Goal: Task Accomplishment & Management: Manage account settings

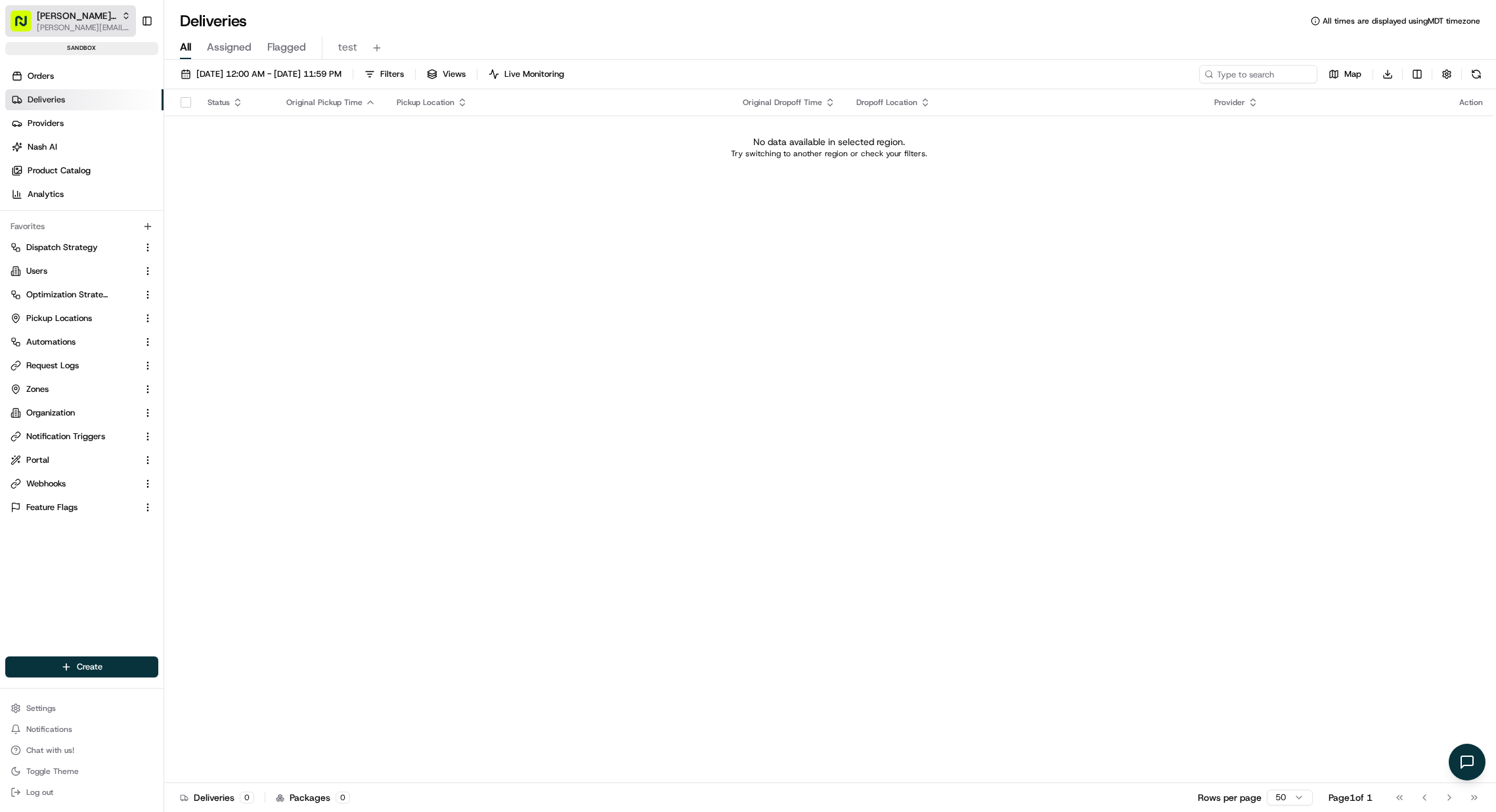
click at [68, 9] on span "[PERSON_NAME] Org" at bounding box center [76, 16] width 80 height 13
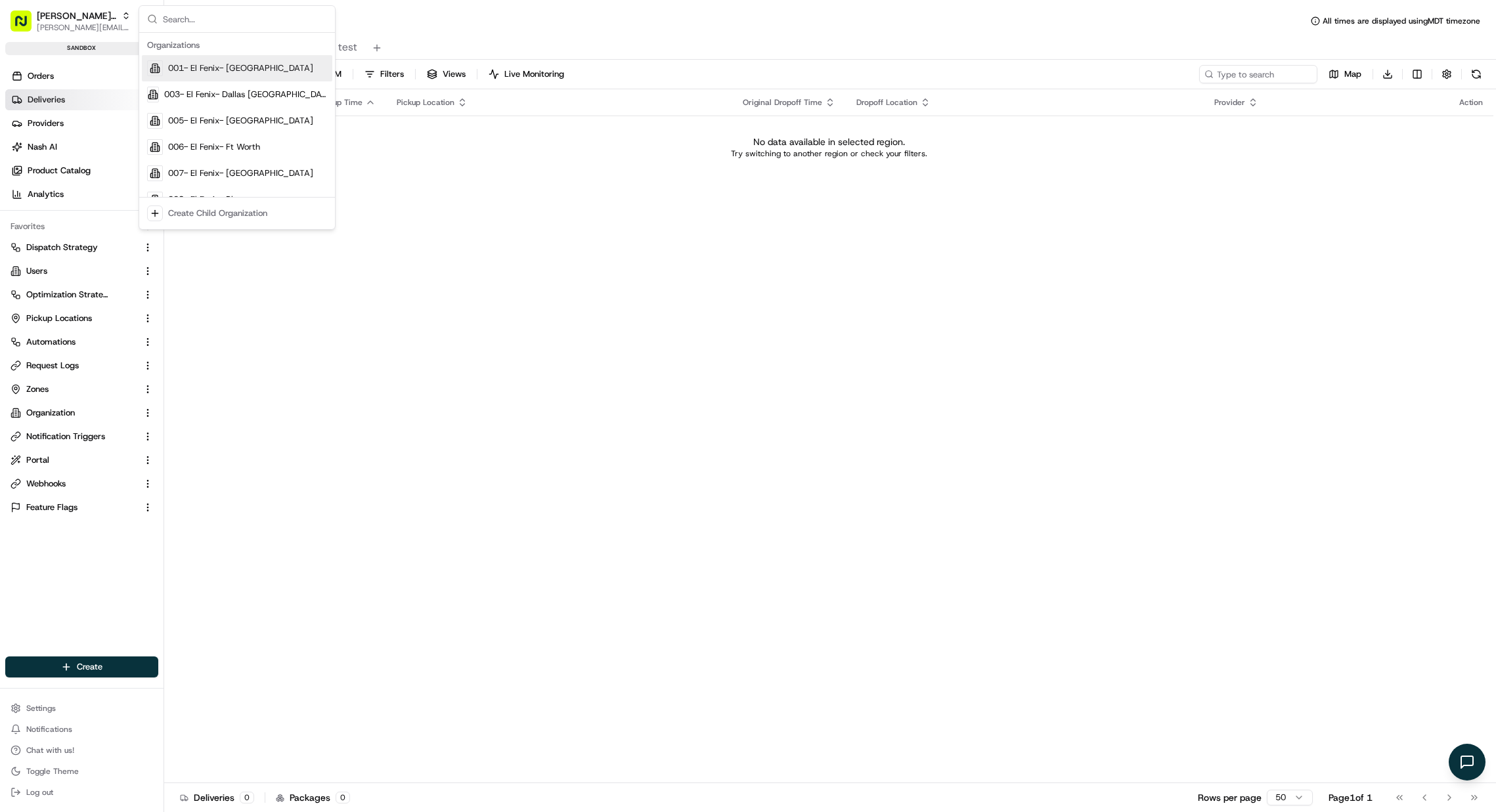
type input "s"
type input "coles c"
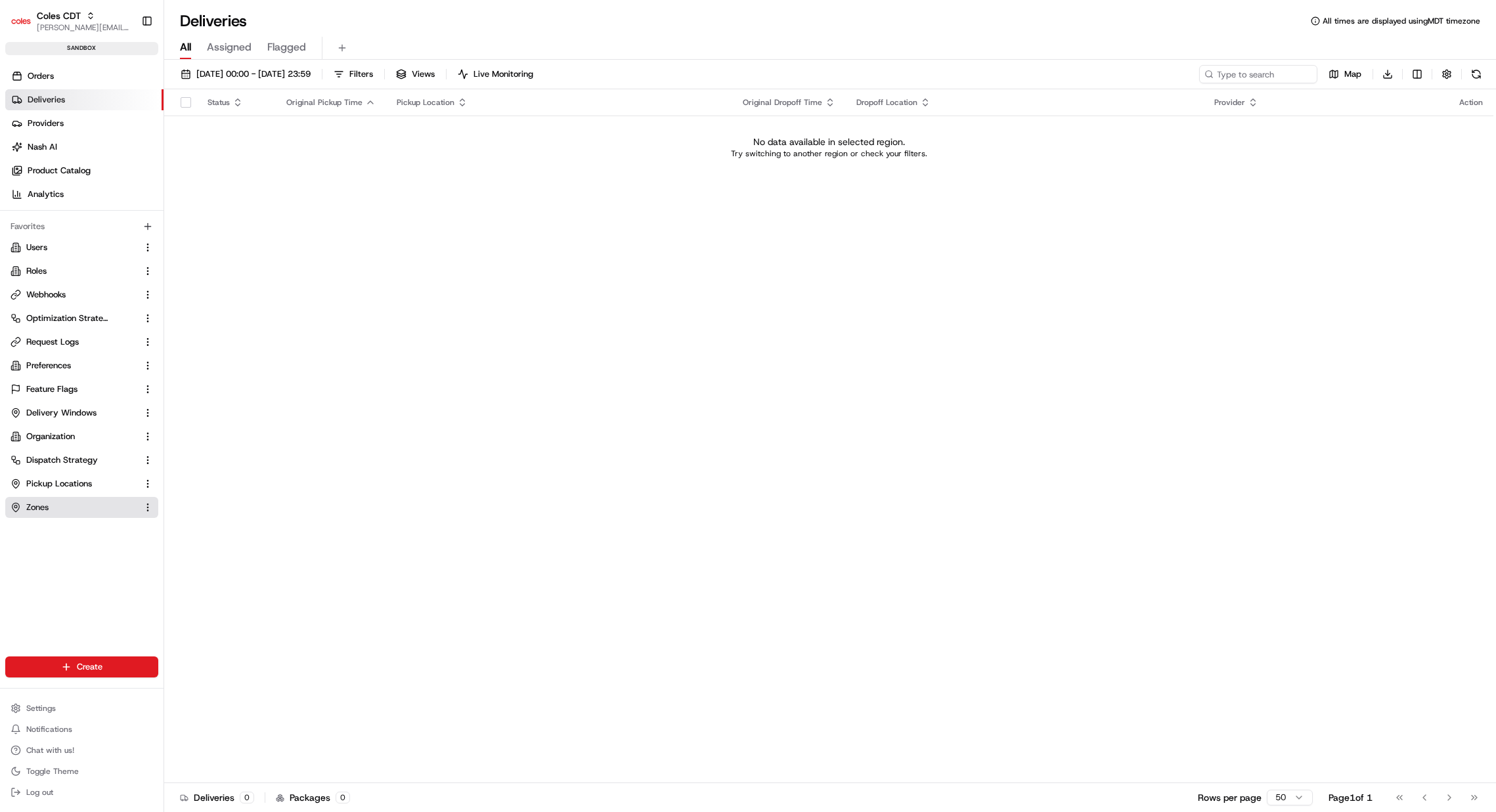
click at [60, 515] on button "Zones" at bounding box center [82, 508] width 153 height 21
click at [43, 510] on span "Zones" at bounding box center [37, 508] width 22 height 12
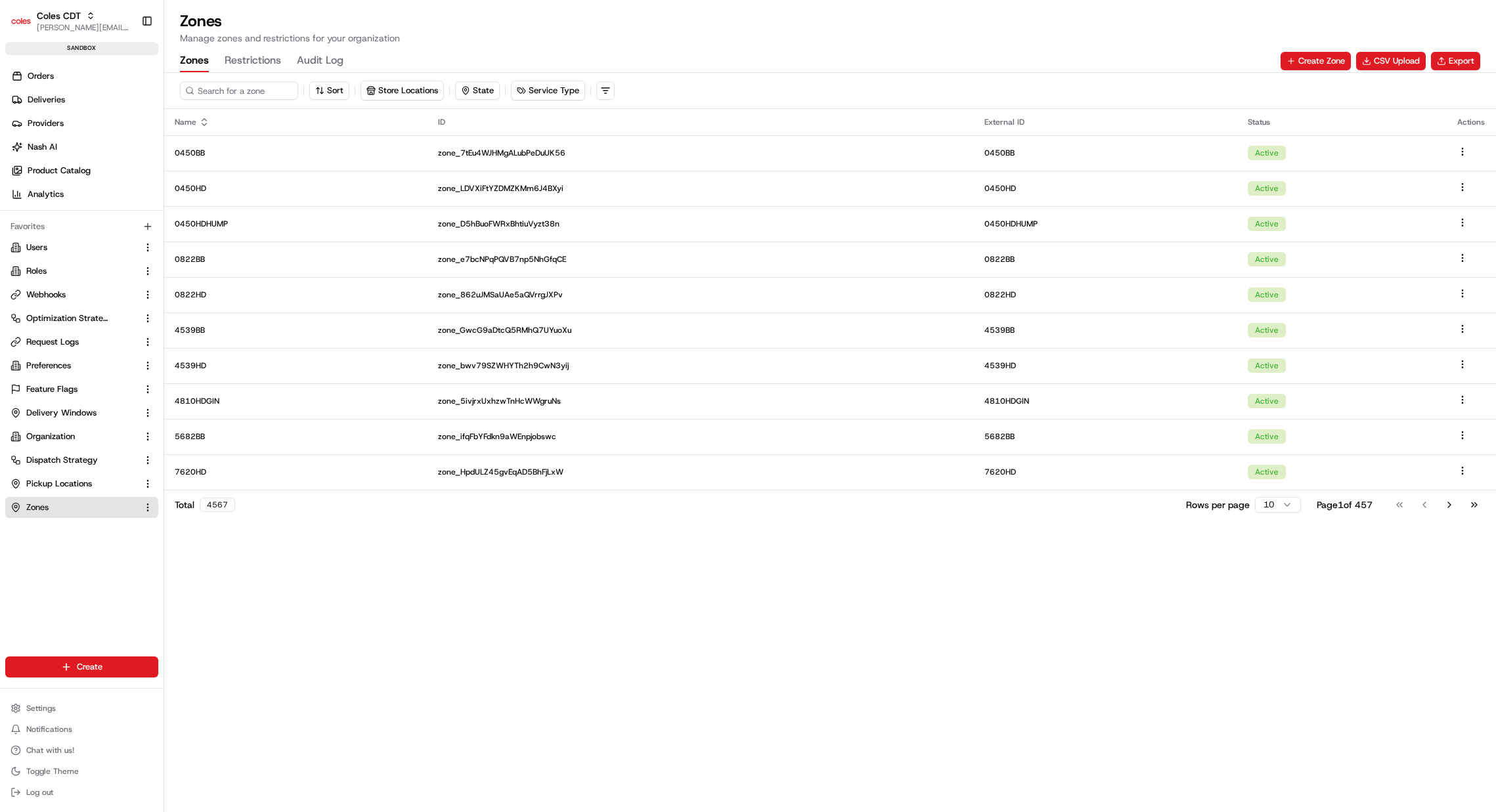
click at [257, 102] on div "Sort Store Locations State Service Type" at bounding box center [830, 91] width 1332 height 36
click at [260, 91] on input at bounding box center [259, 91] width 158 height 18
paste input "0456HD"
type input "0456HD"
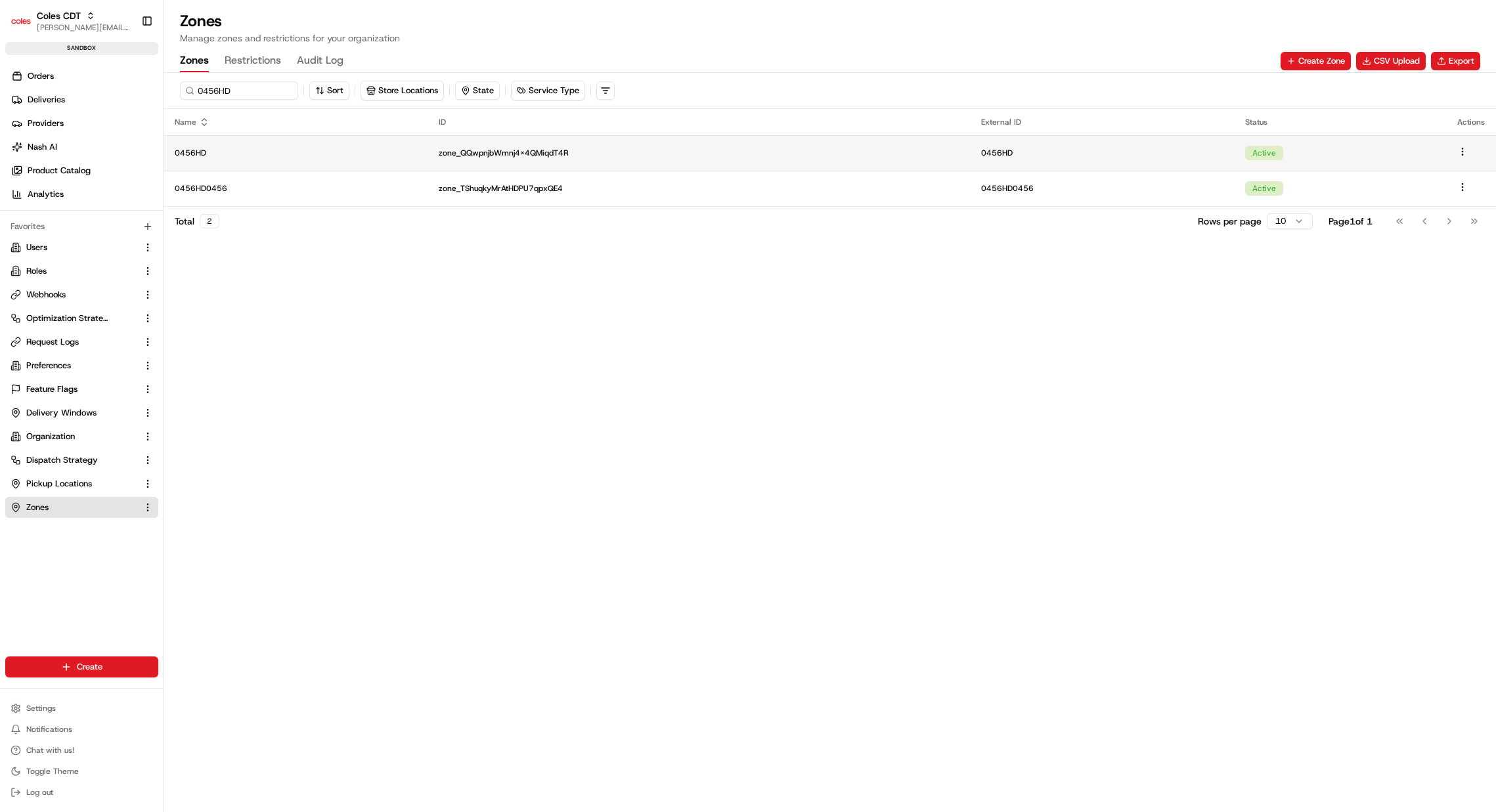
click at [248, 160] on td "0456HD" at bounding box center [296, 153] width 264 height 36
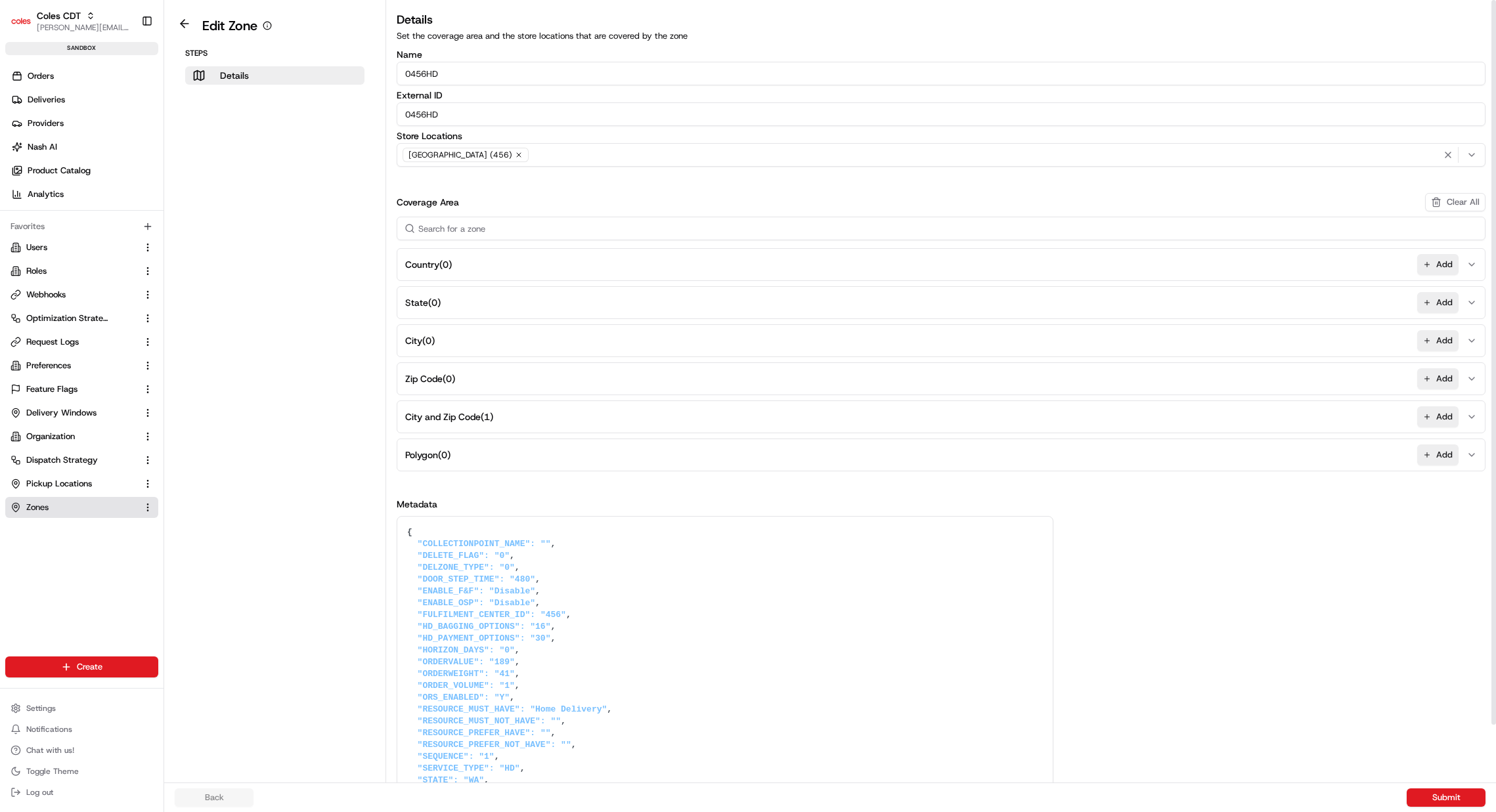
click at [514, 419] on button "City and Zip Code ( 1 ) Add" at bounding box center [941, 417] width 1082 height 32
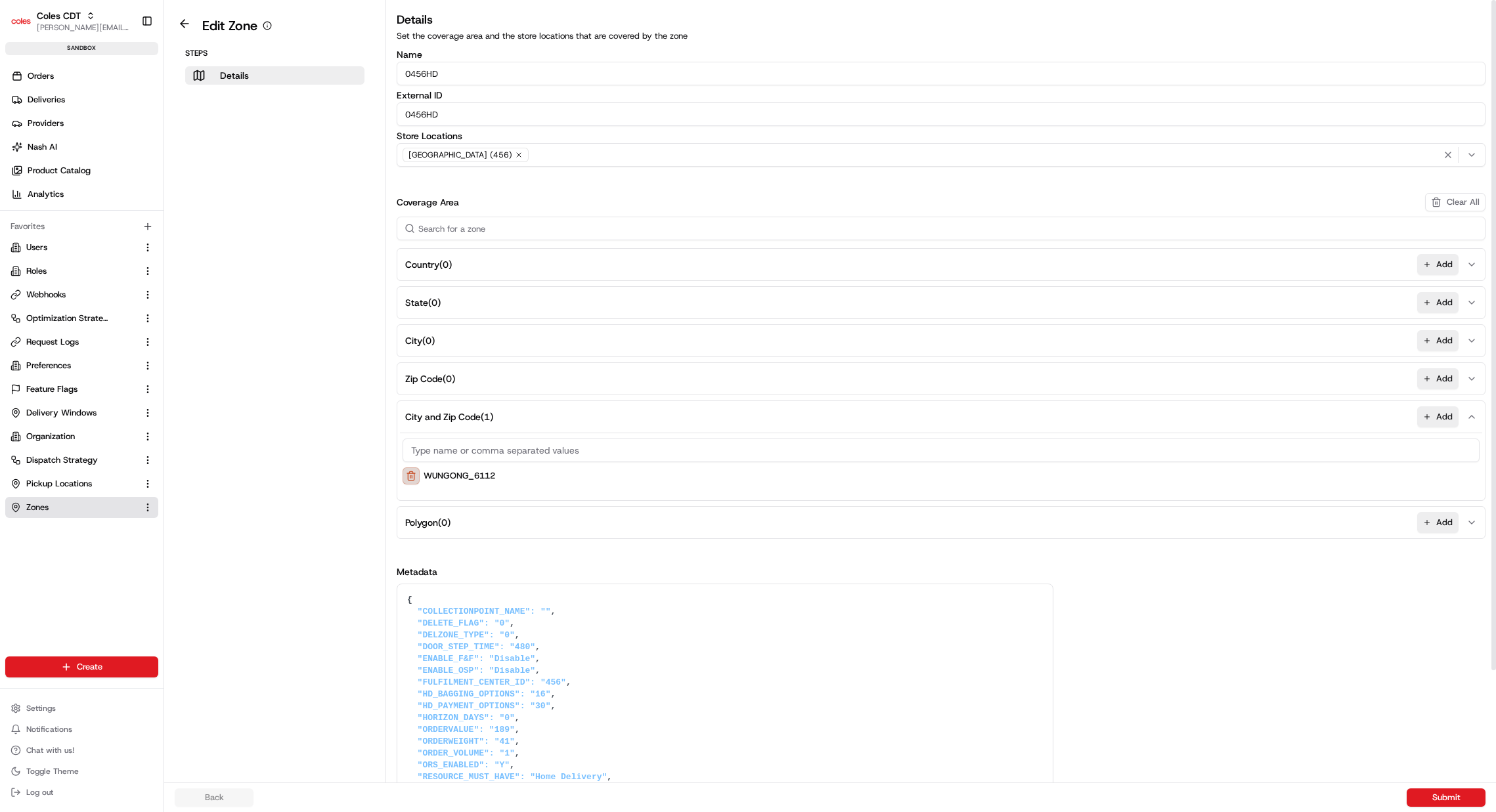
click at [415, 479] on button at bounding box center [411, 476] width 17 height 17
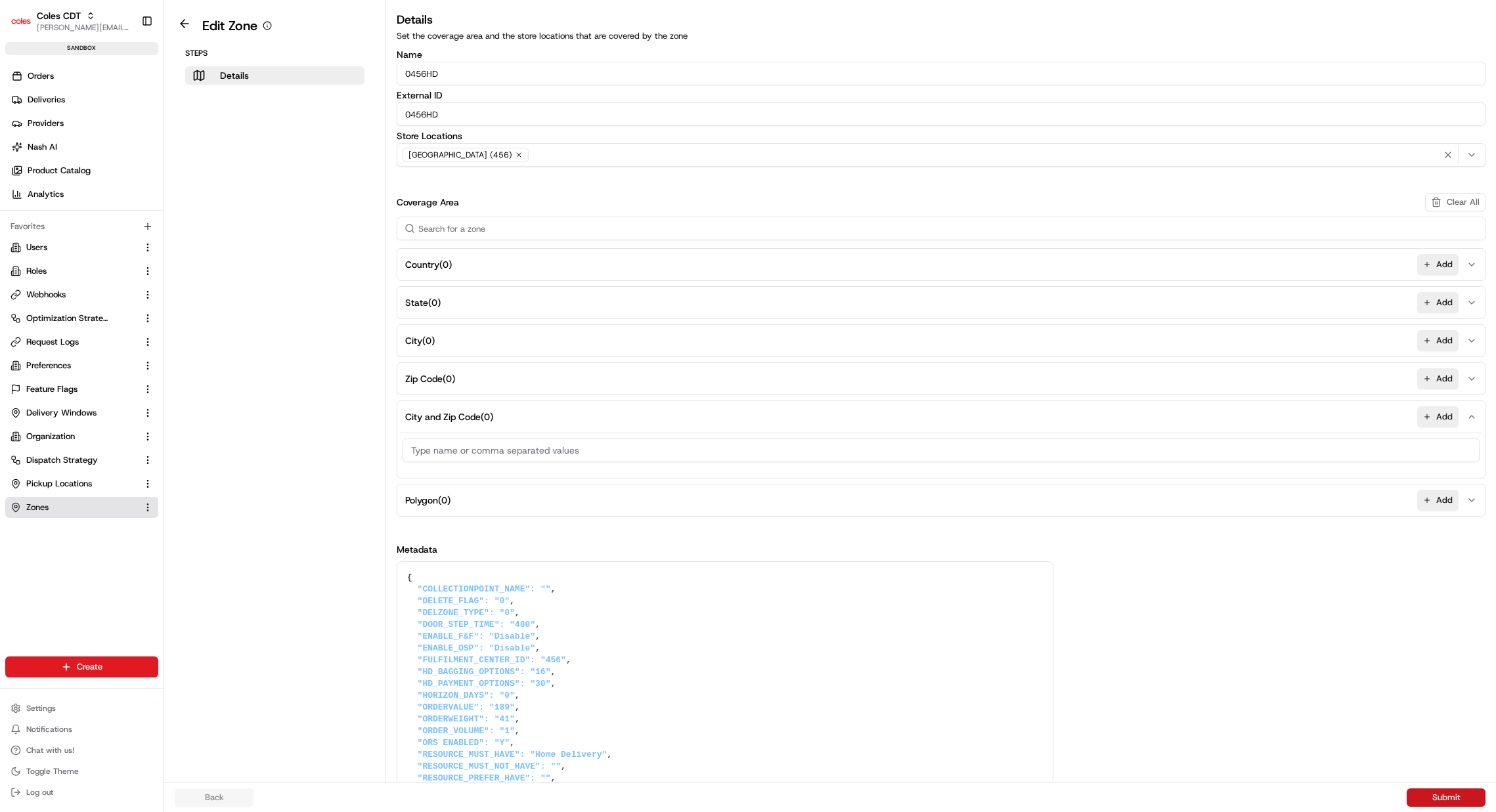
click at [1431, 798] on button "Submit" at bounding box center [1447, 798] width 79 height 18
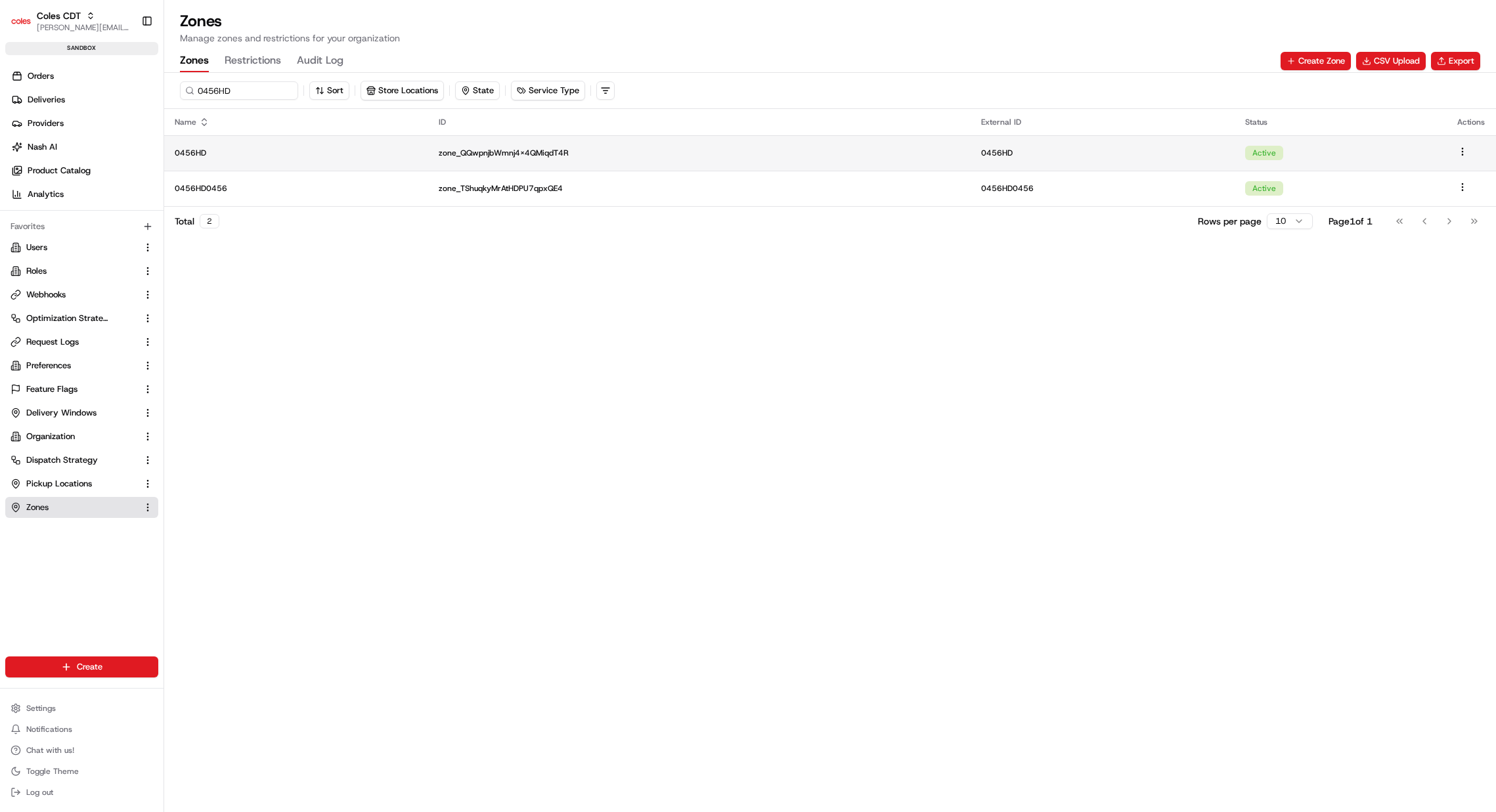
click at [478, 157] on p "zone_QQwpnjbWmnj4x4QMiqdT4R" at bounding box center [699, 153] width 522 height 11
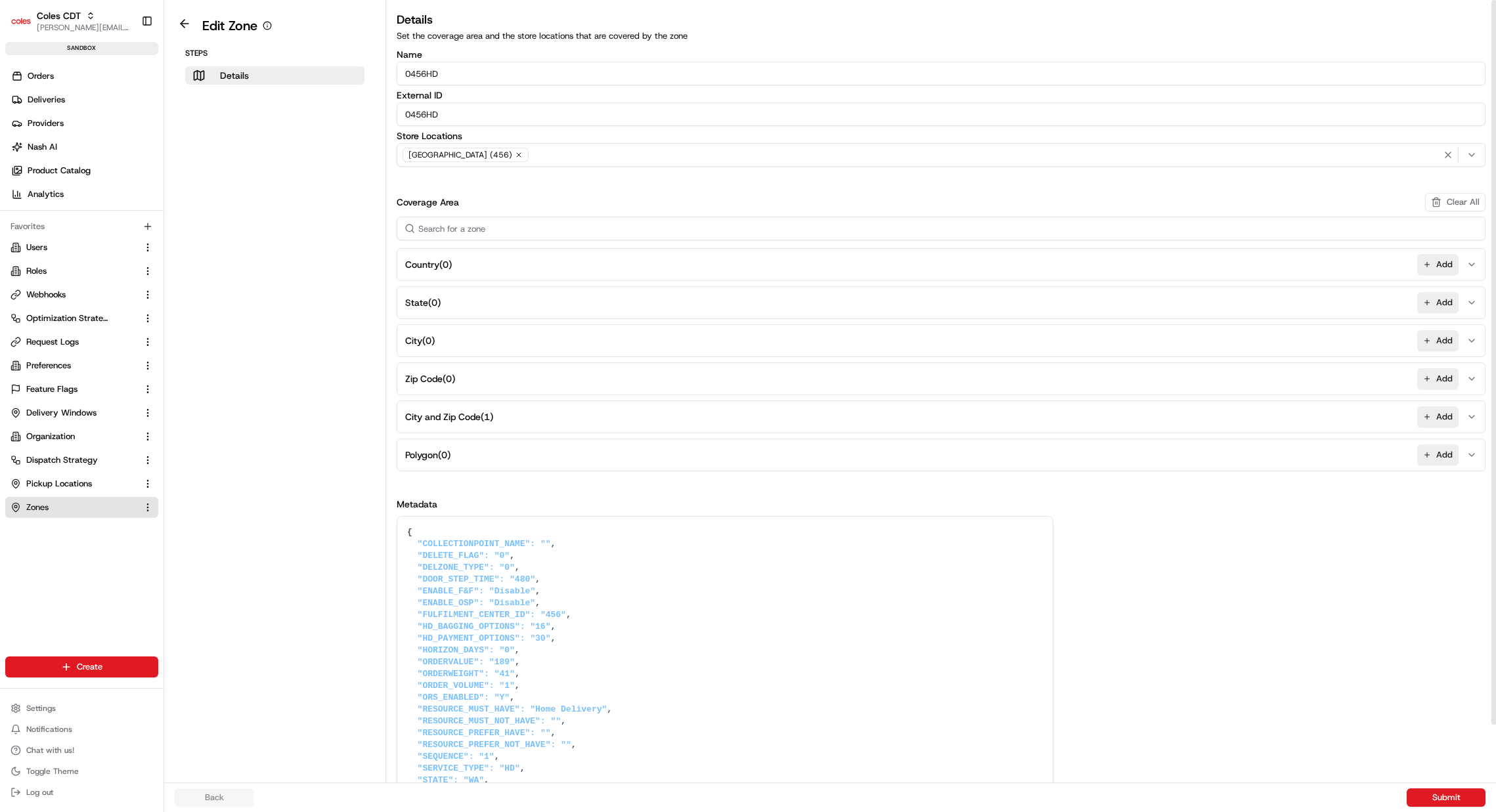
click at [475, 423] on button "City and Zip Code ( 1 ) Add" at bounding box center [941, 417] width 1082 height 32
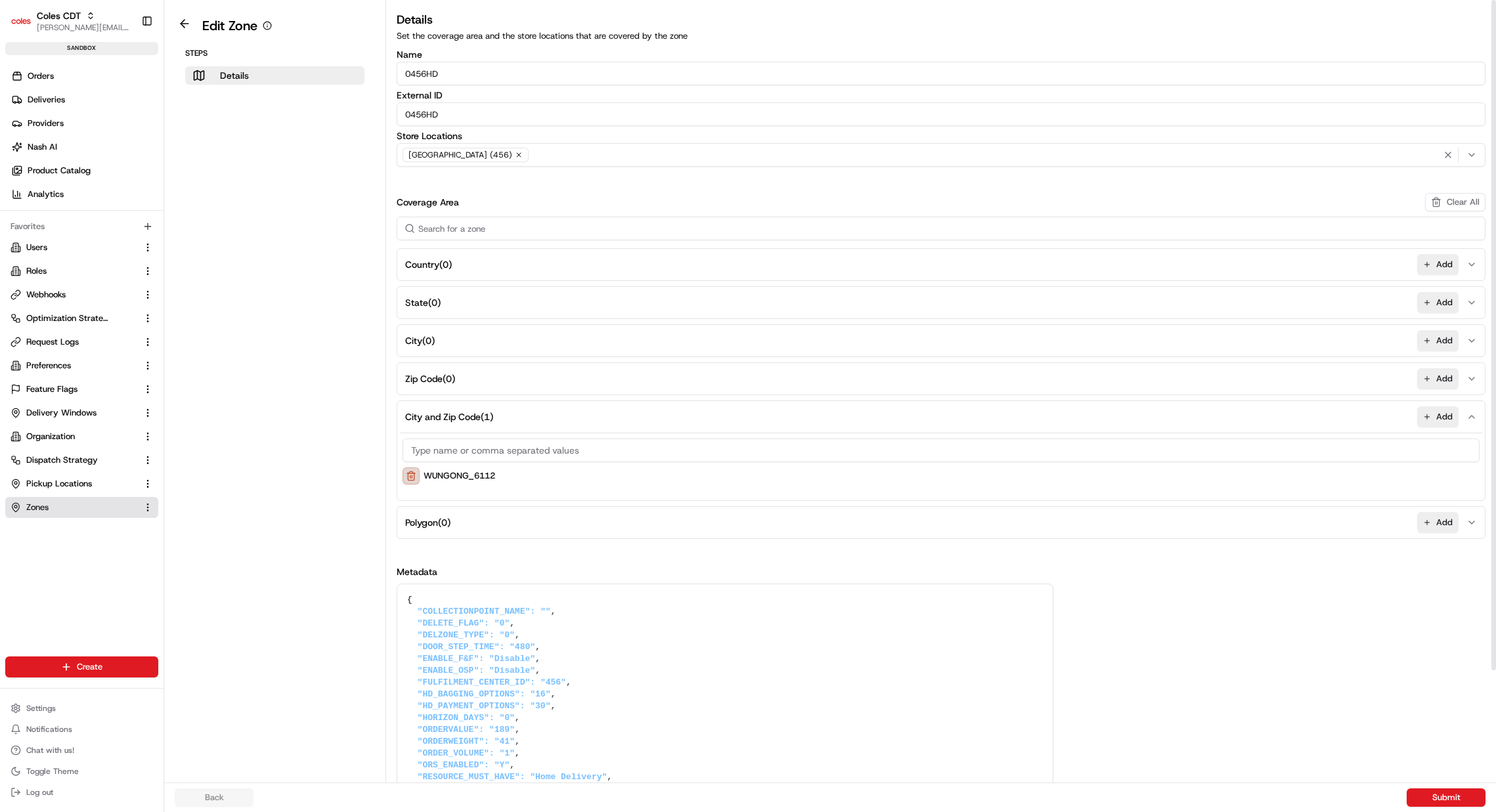
click at [408, 477] on button at bounding box center [411, 476] width 17 height 17
click at [1460, 791] on button "Submit" at bounding box center [1447, 798] width 79 height 18
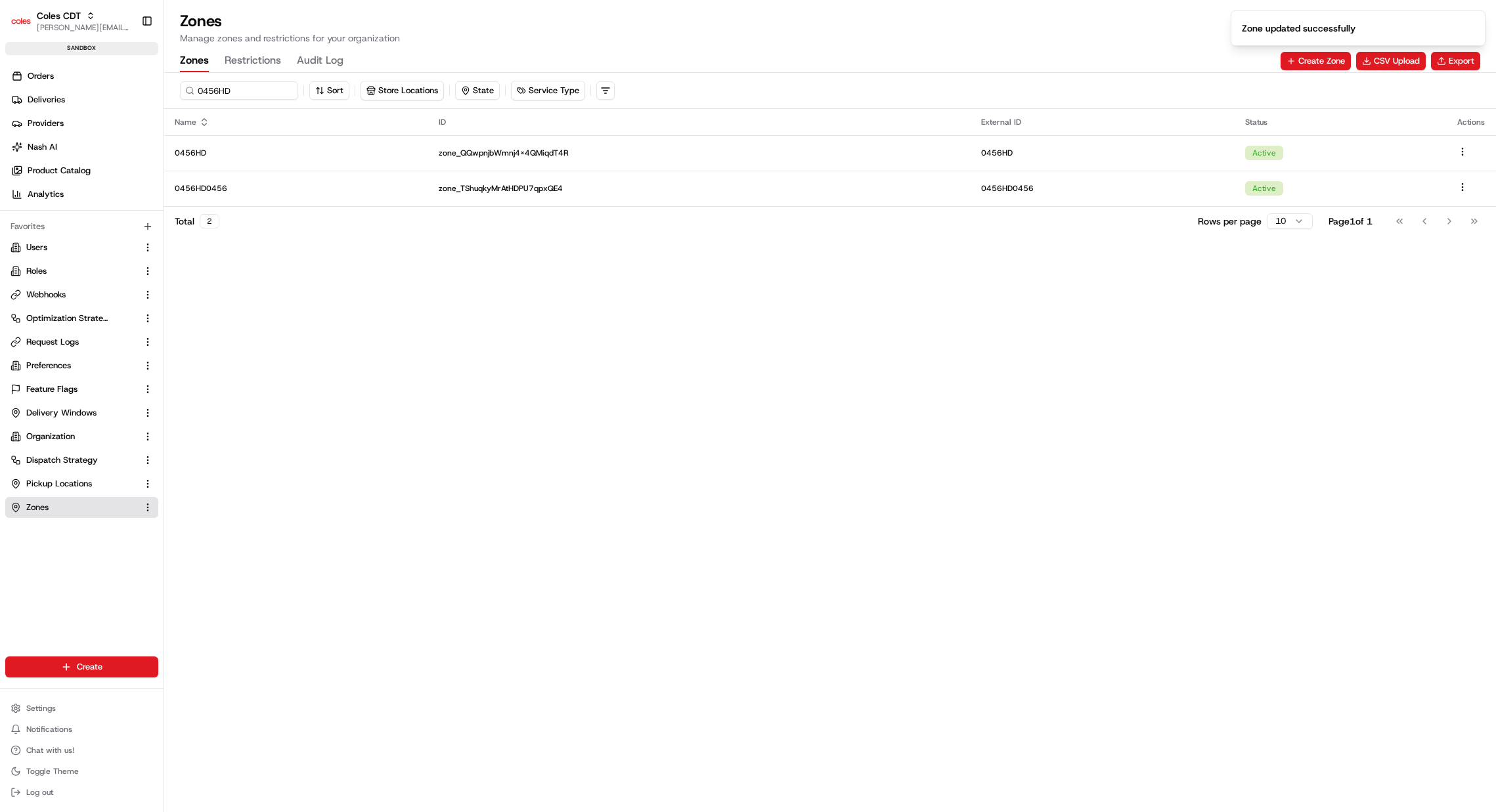
click at [678, 124] on div "ID" at bounding box center [699, 122] width 522 height 11
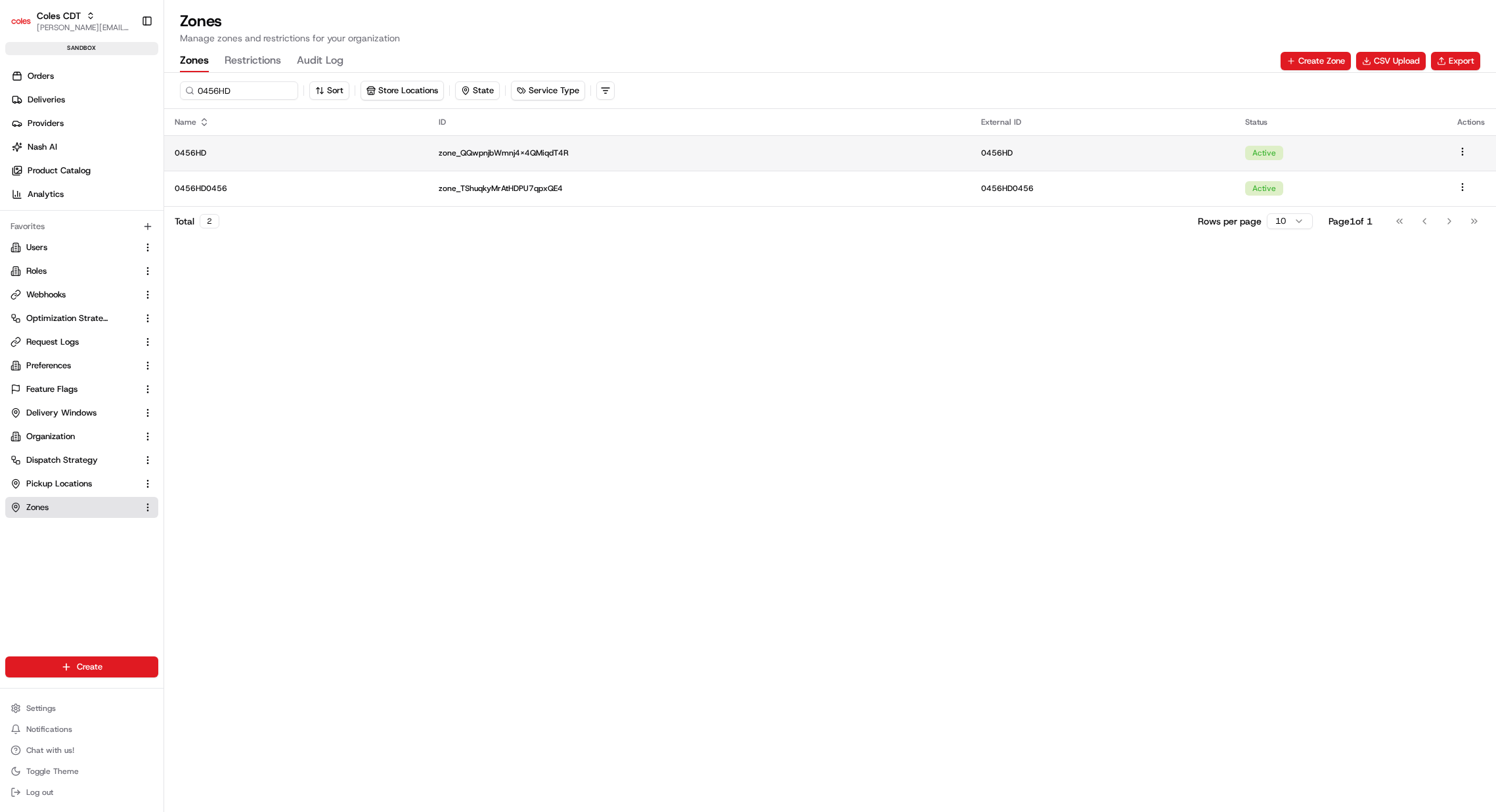
click at [670, 154] on p "zone_QQwpnjbWmnj4x4QMiqdT4R" at bounding box center [699, 153] width 522 height 11
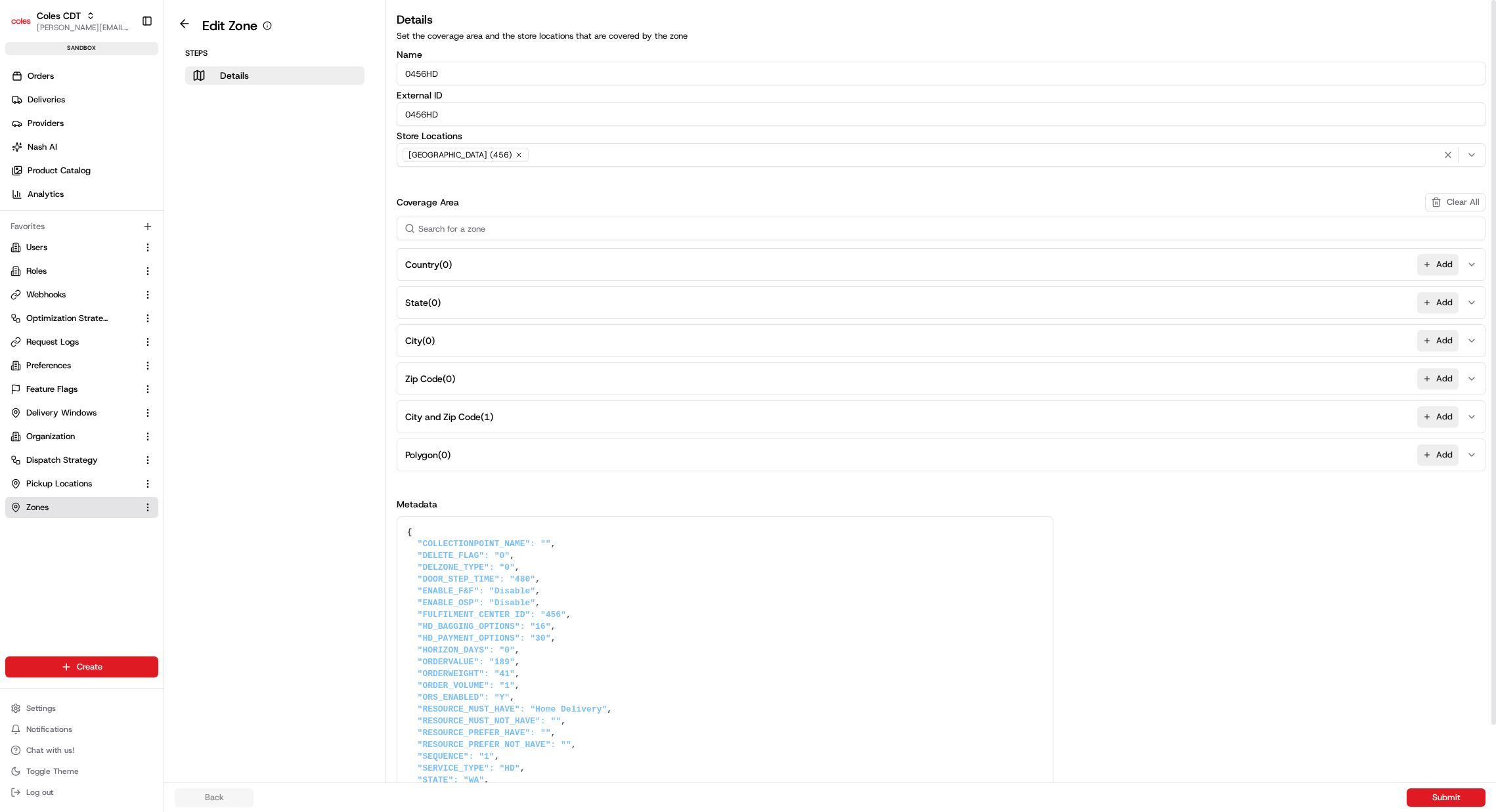
click at [677, 410] on button "City and Zip Code ( 1 ) Add" at bounding box center [941, 417] width 1082 height 32
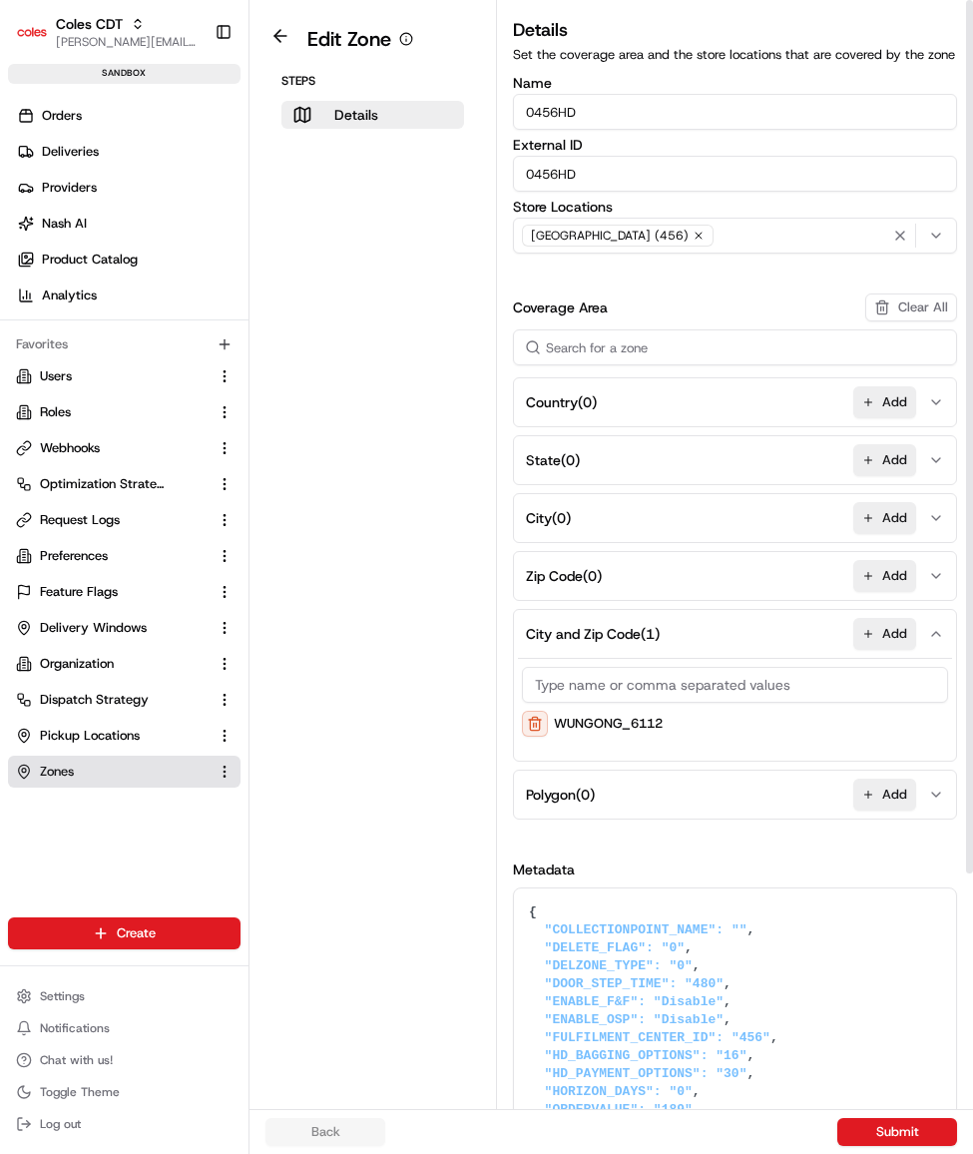
click at [752, 737] on div "WUNGONG_6112" at bounding box center [735, 724] width 426 height 26
click at [529, 737] on button at bounding box center [535, 724] width 26 height 26
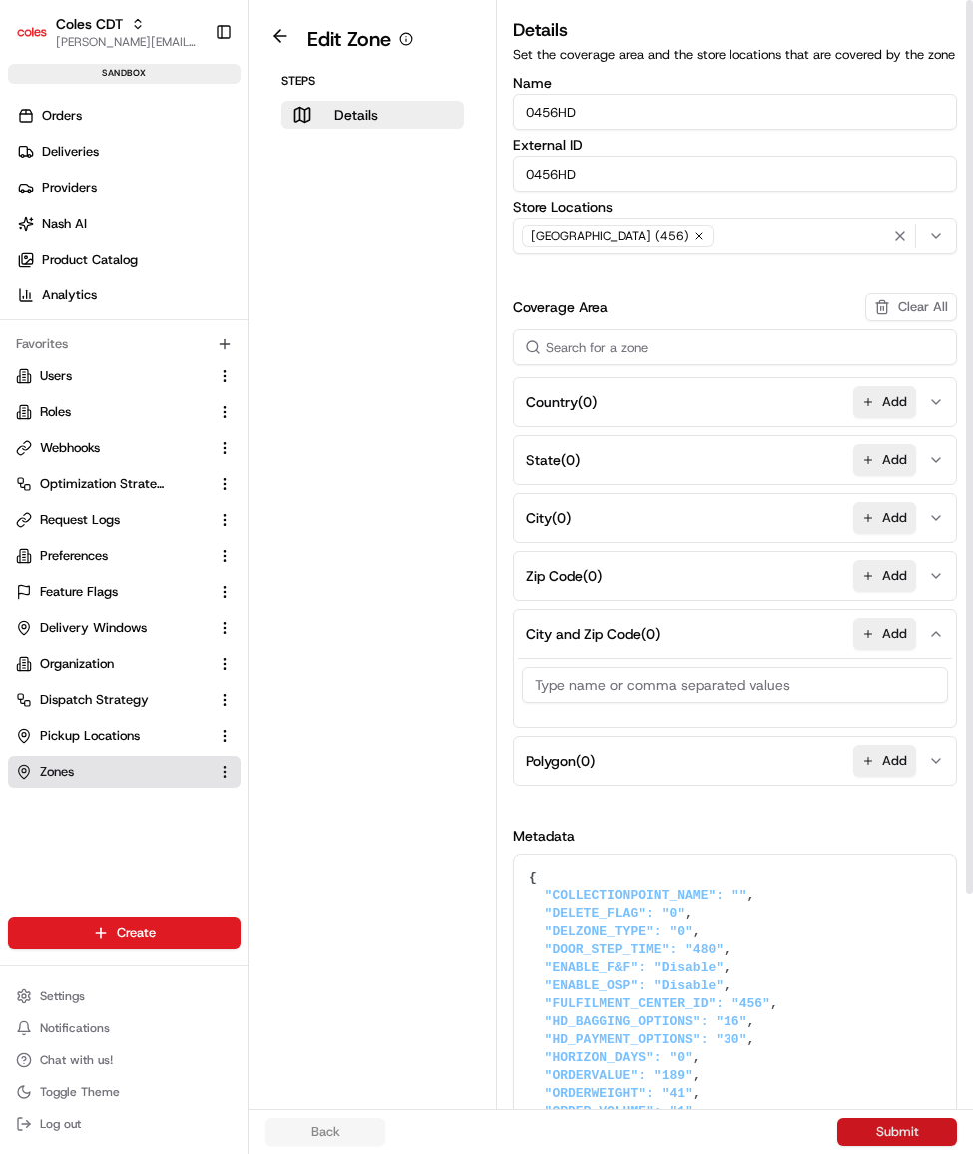
click at [871, 1131] on button "Submit" at bounding box center [898, 1132] width 120 height 28
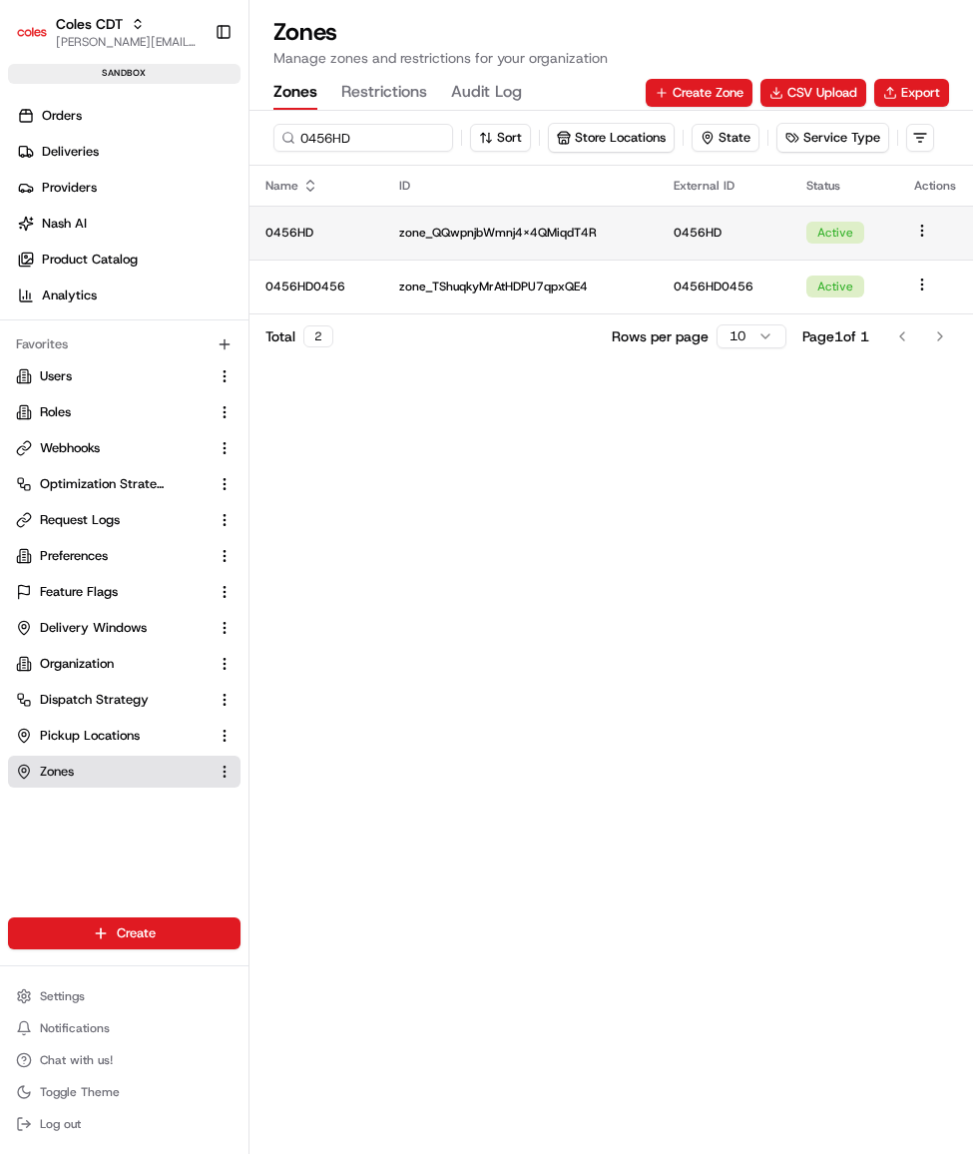
click at [586, 235] on p "zone_QQwpnjbWmnj4x4QMiqdT4R" at bounding box center [520, 233] width 243 height 16
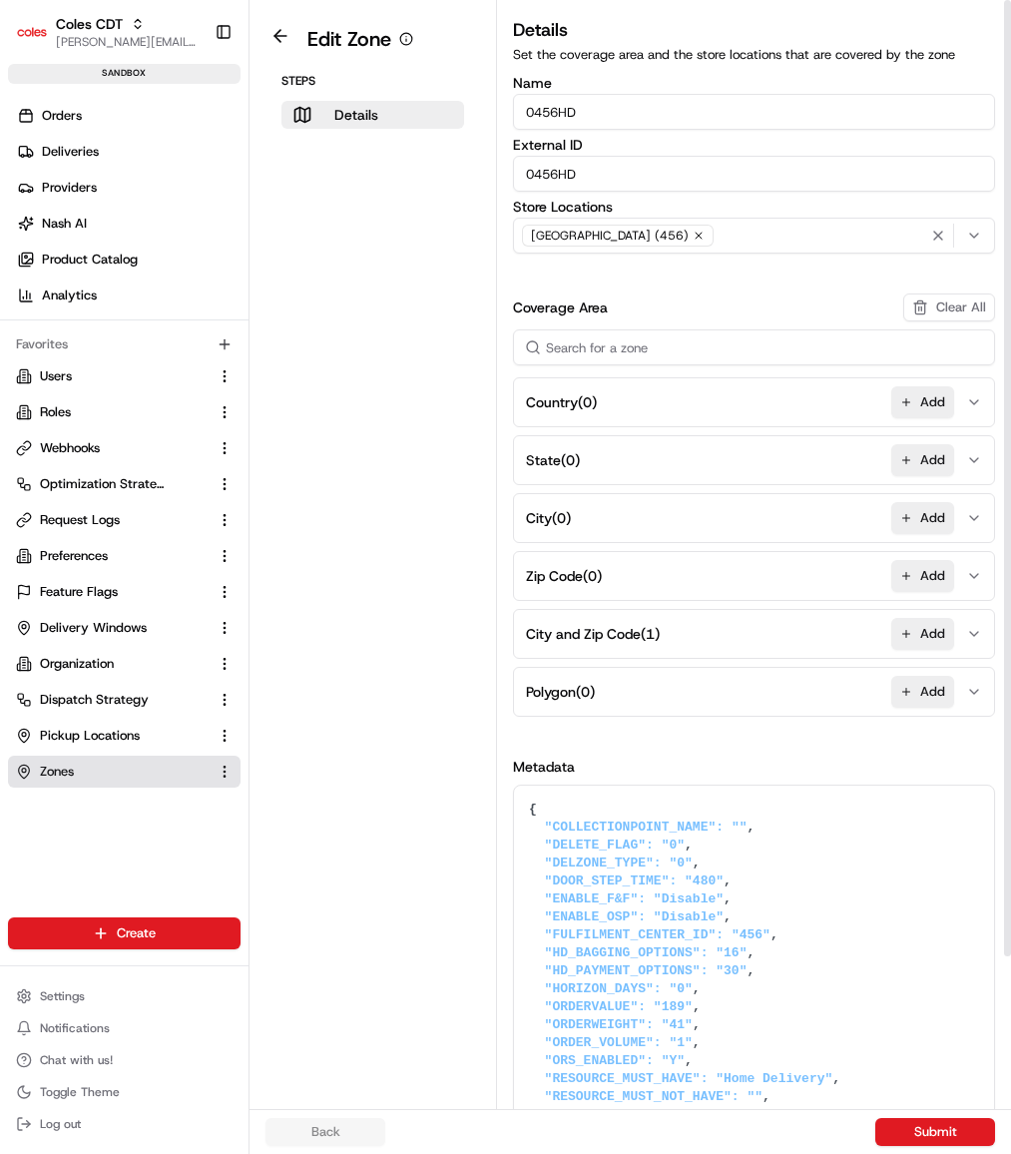
click at [686, 643] on button "City and Zip Code ( 1 ) Add" at bounding box center [754, 634] width 472 height 48
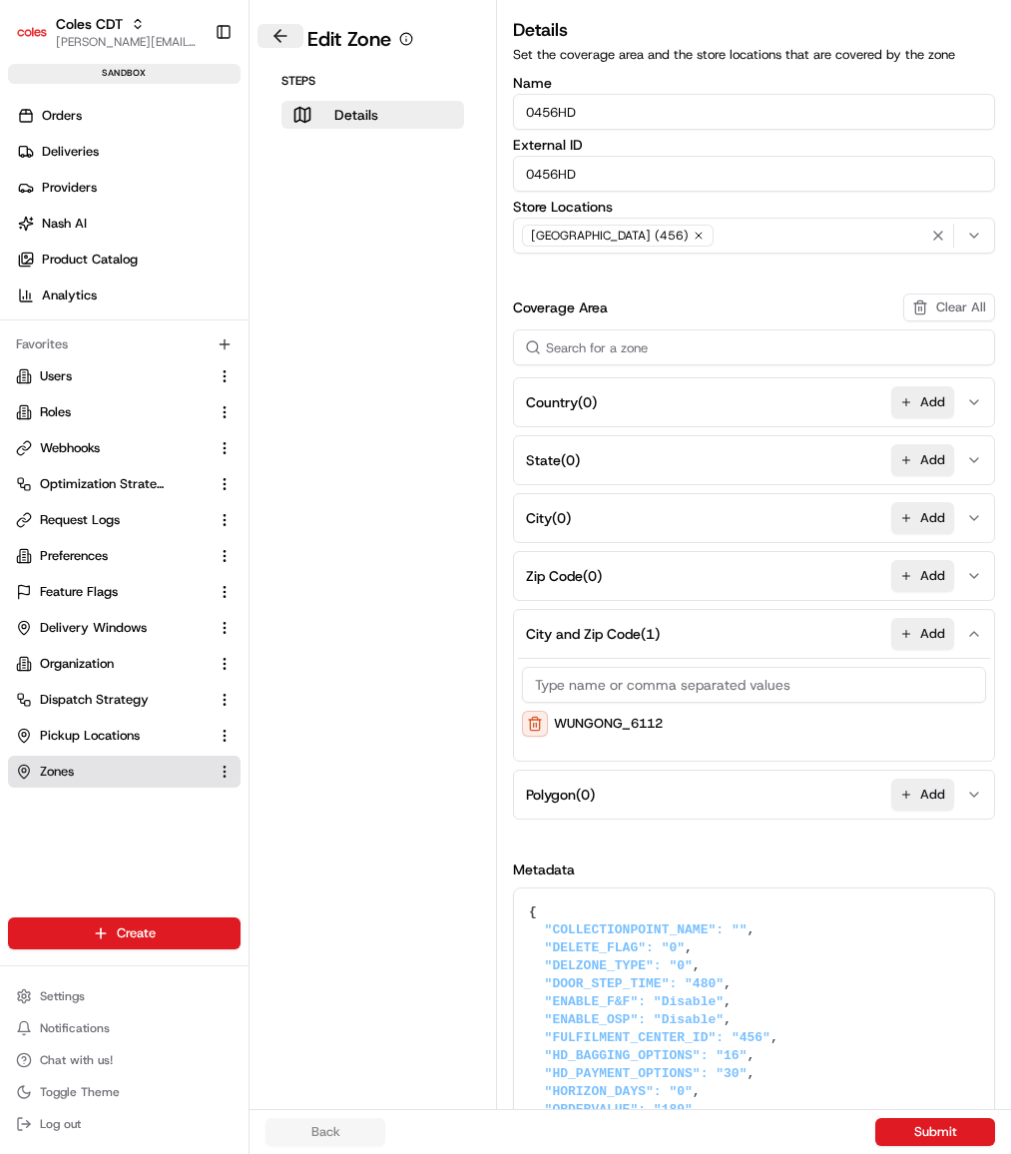
click at [286, 32] on button at bounding box center [281, 36] width 46 height 24
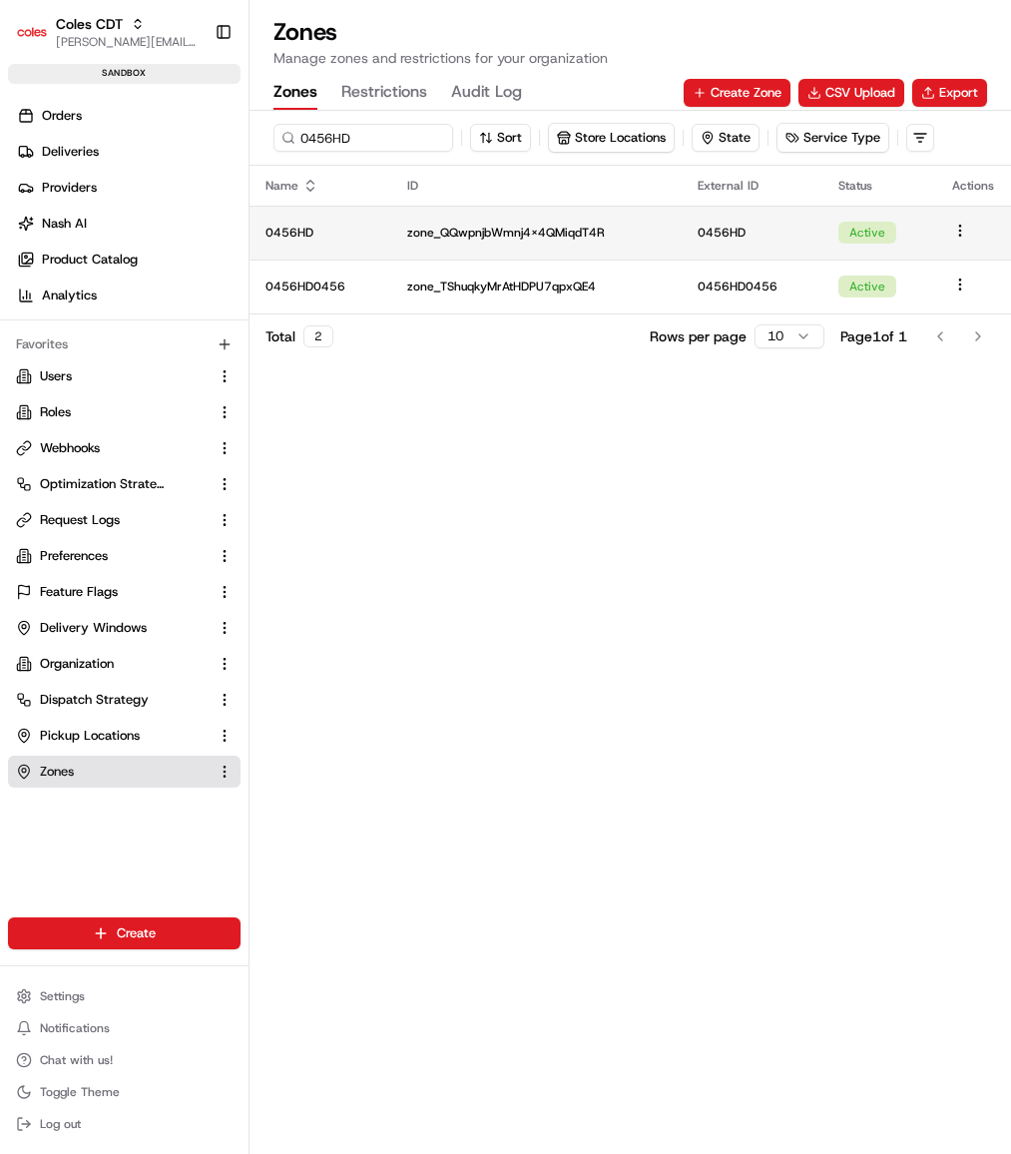
click at [525, 235] on p "zone_QQwpnjbWmnj4x4QMiqdT4R" at bounding box center [536, 233] width 259 height 16
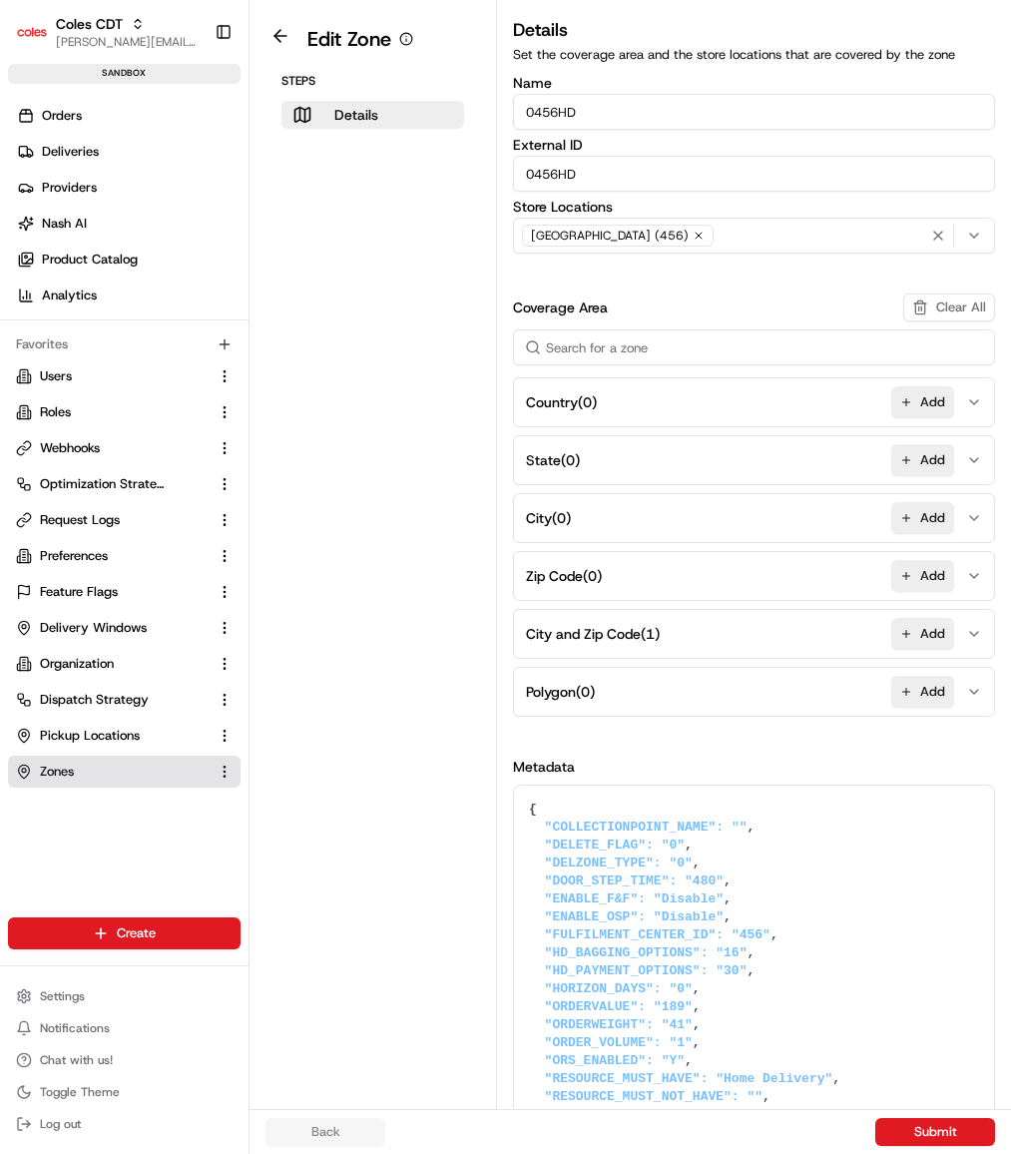
click at [609, 114] on input "0456HD" at bounding box center [754, 112] width 482 height 36
